Goal: Find specific page/section: Find specific page/section

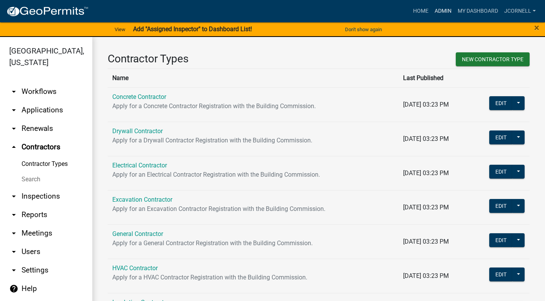
click at [449, 10] on link "Admin" at bounding box center [443, 11] width 23 height 15
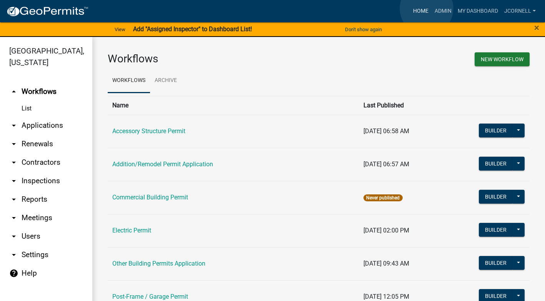
click at [427, 9] on link "Home" at bounding box center [421, 11] width 22 height 15
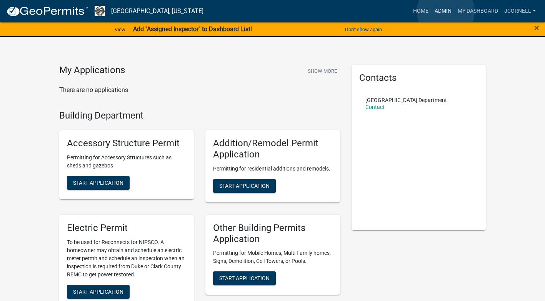
click at [446, 12] on link "Admin" at bounding box center [443, 11] width 23 height 15
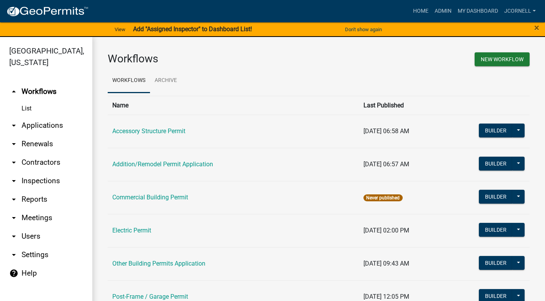
click at [57, 160] on link "arrow_drop_down Contractors" at bounding box center [46, 162] width 92 height 18
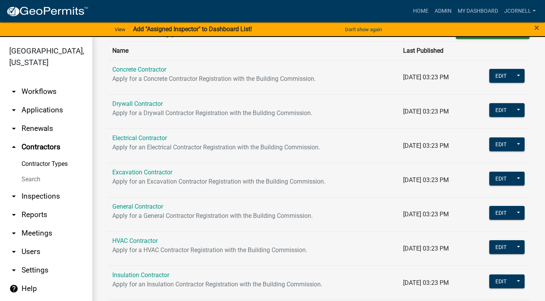
scroll to position [38, 0]
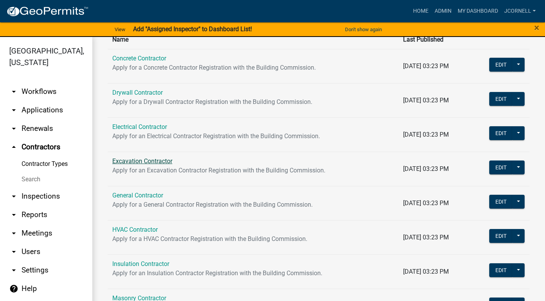
click at [161, 160] on link "Excavation Contractor" at bounding box center [142, 160] width 60 height 7
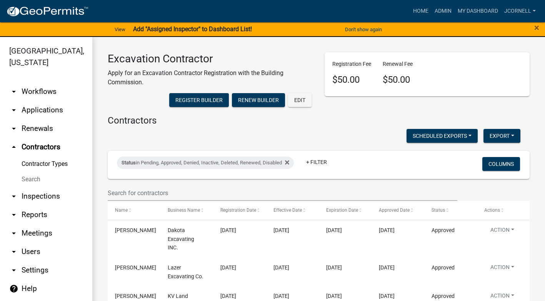
click at [162, 184] on wm-filter-builder "Status in Pending, Approved, Denied, Inactive, Deleted, Renewed, Disabled + Fil…" at bounding box center [319, 176] width 422 height 50
click at [174, 190] on input "text" at bounding box center [283, 193] width 350 height 16
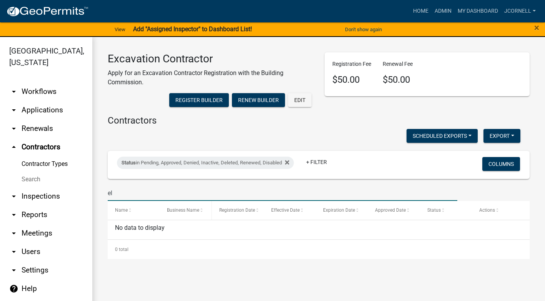
type input "e"
